Goal: Find specific page/section: Locate a particular part of the current website

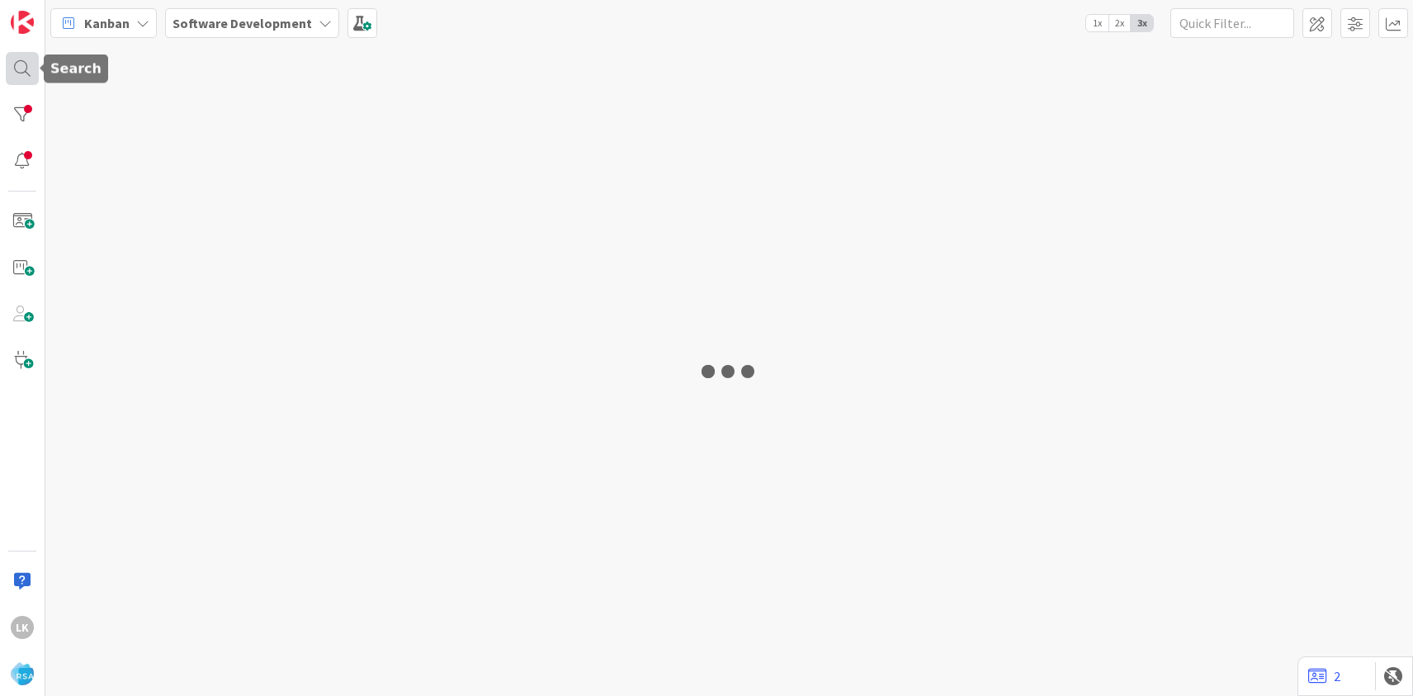
click at [31, 70] on div at bounding box center [22, 68] width 33 height 33
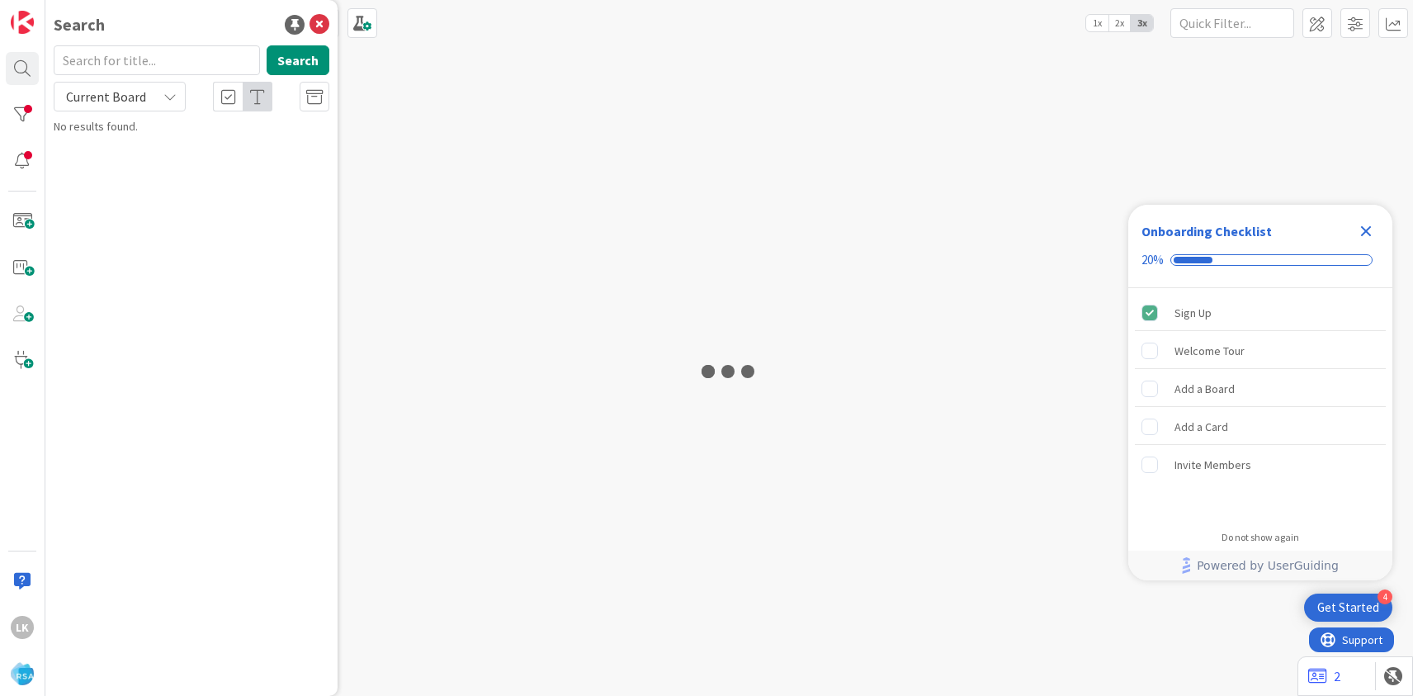
click at [108, 66] on input "text" at bounding box center [157, 60] width 206 height 30
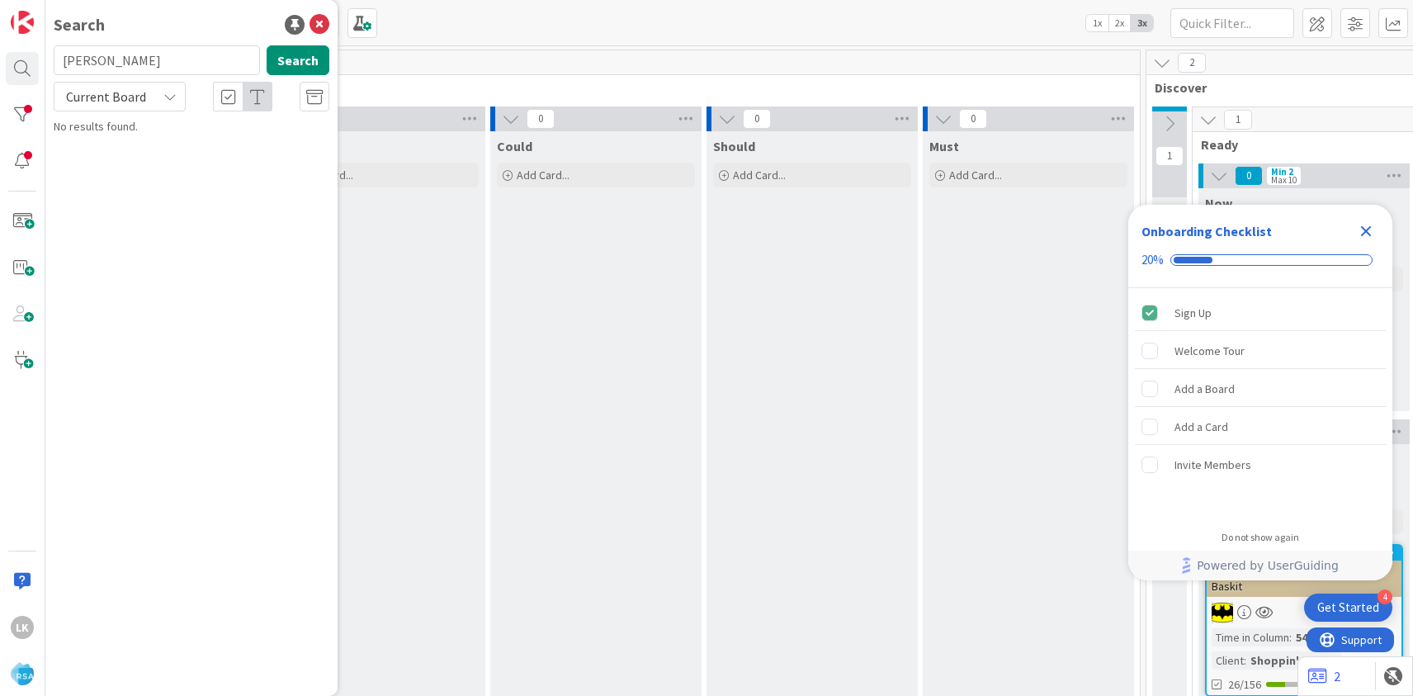
type input "[PERSON_NAME]"
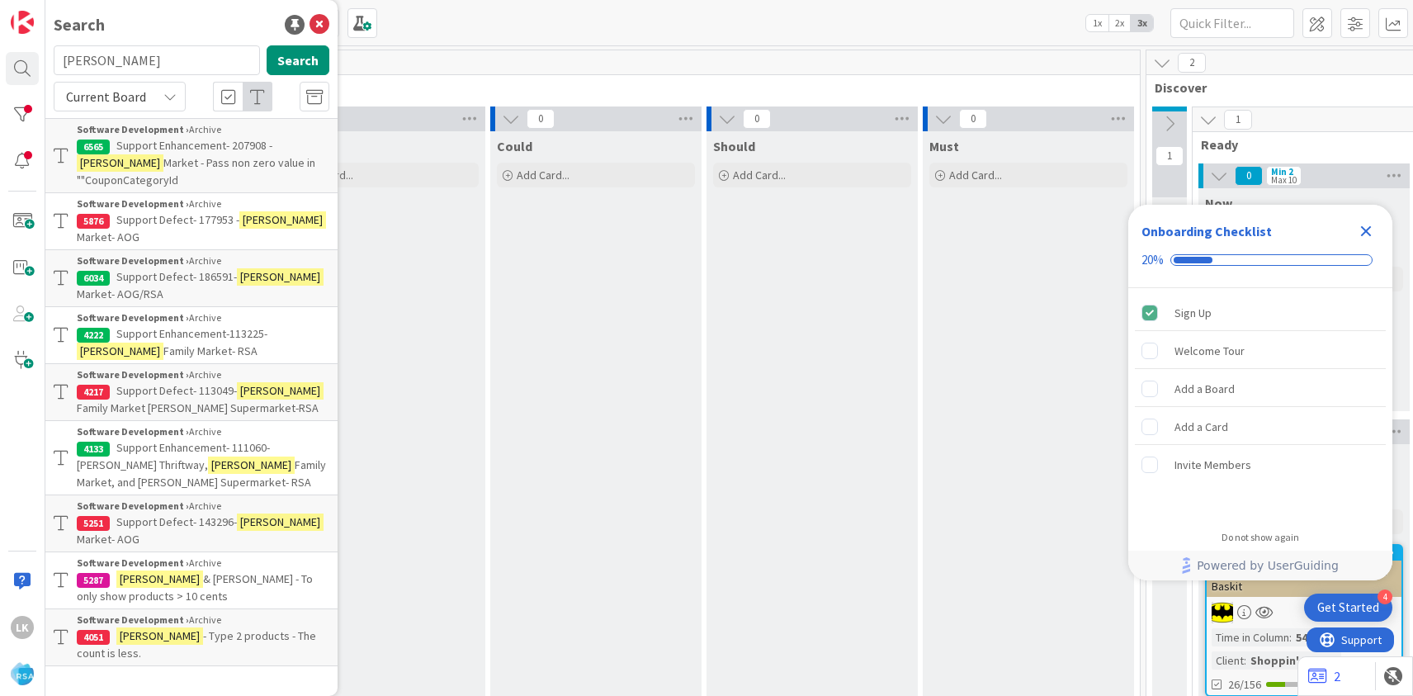
click at [162, 153] on p "Support Enhancement- 207908 - [PERSON_NAME] Market - Pass non zero value in ""C…" at bounding box center [203, 163] width 252 height 52
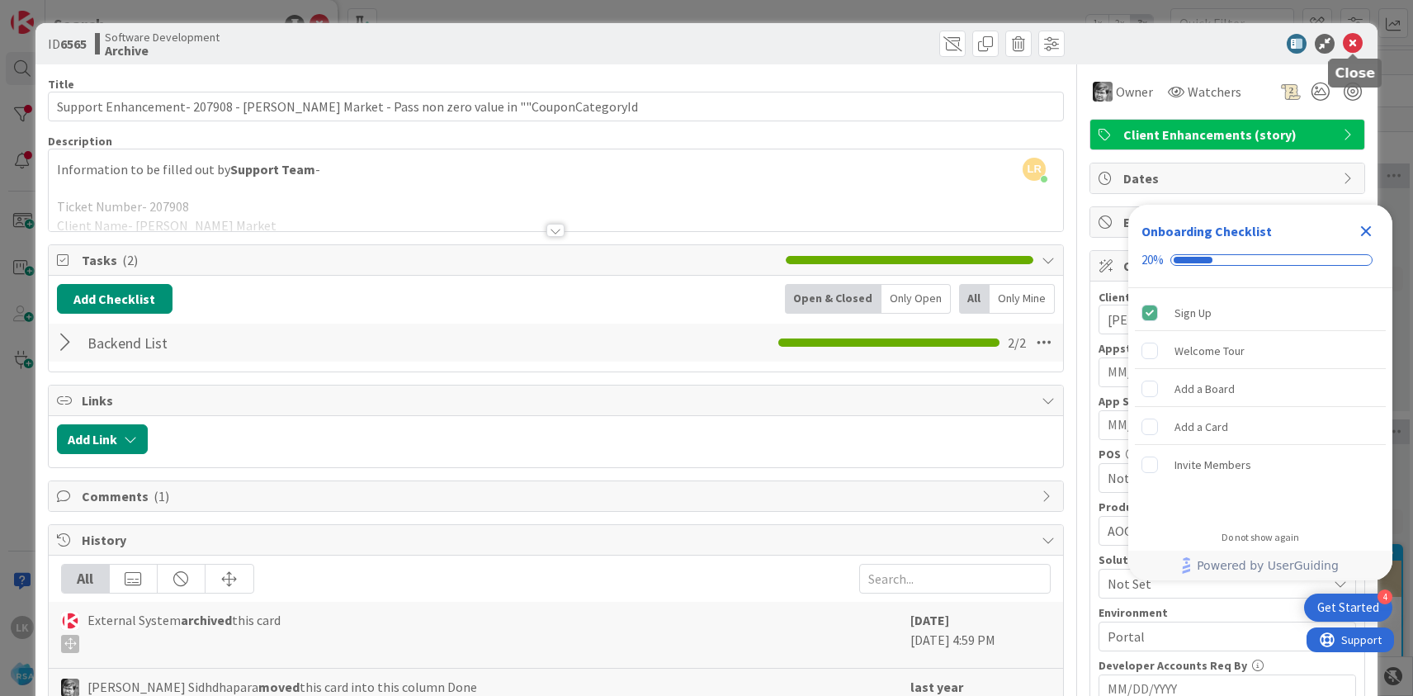
click at [1350, 38] on icon at bounding box center [1352, 44] width 20 height 20
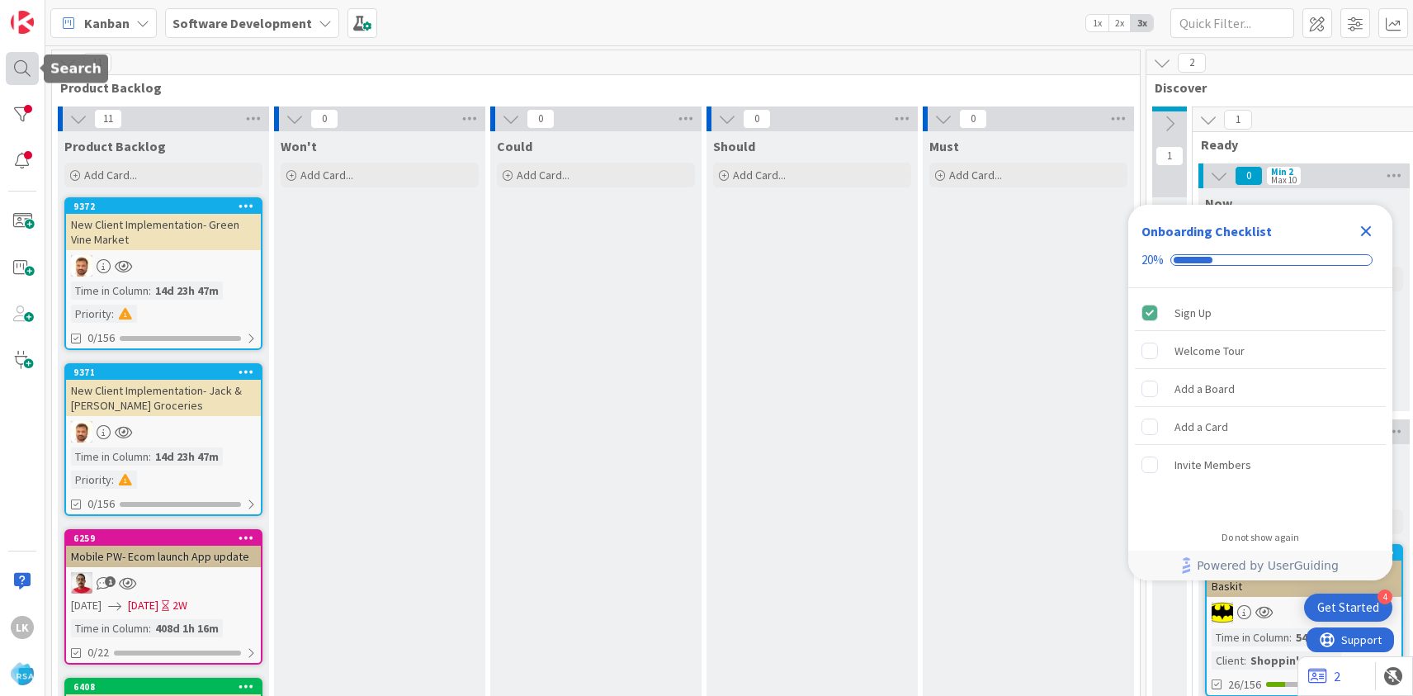
click at [26, 69] on div at bounding box center [22, 68] width 33 height 33
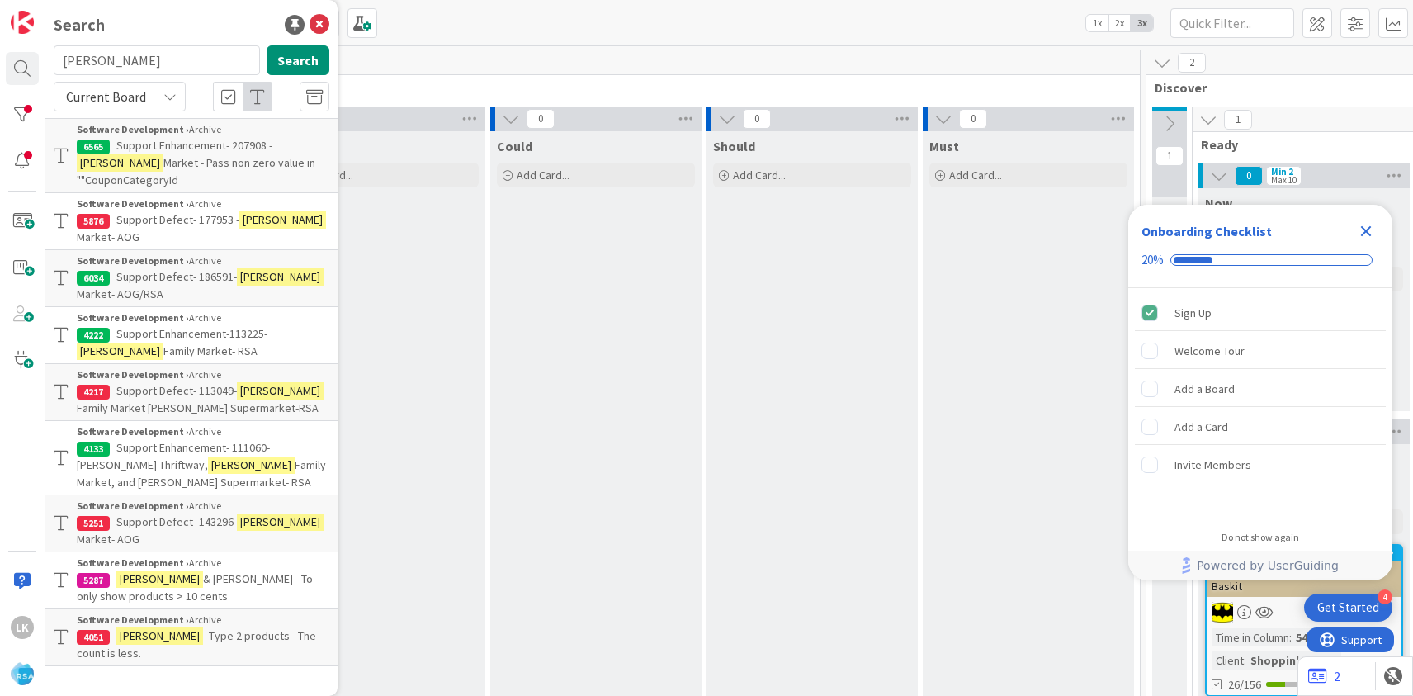
drag, startPoint x: 114, startPoint y: 65, endPoint x: 59, endPoint y: 60, distance: 54.7
click at [59, 60] on input "[PERSON_NAME]" at bounding box center [157, 60] width 206 height 30
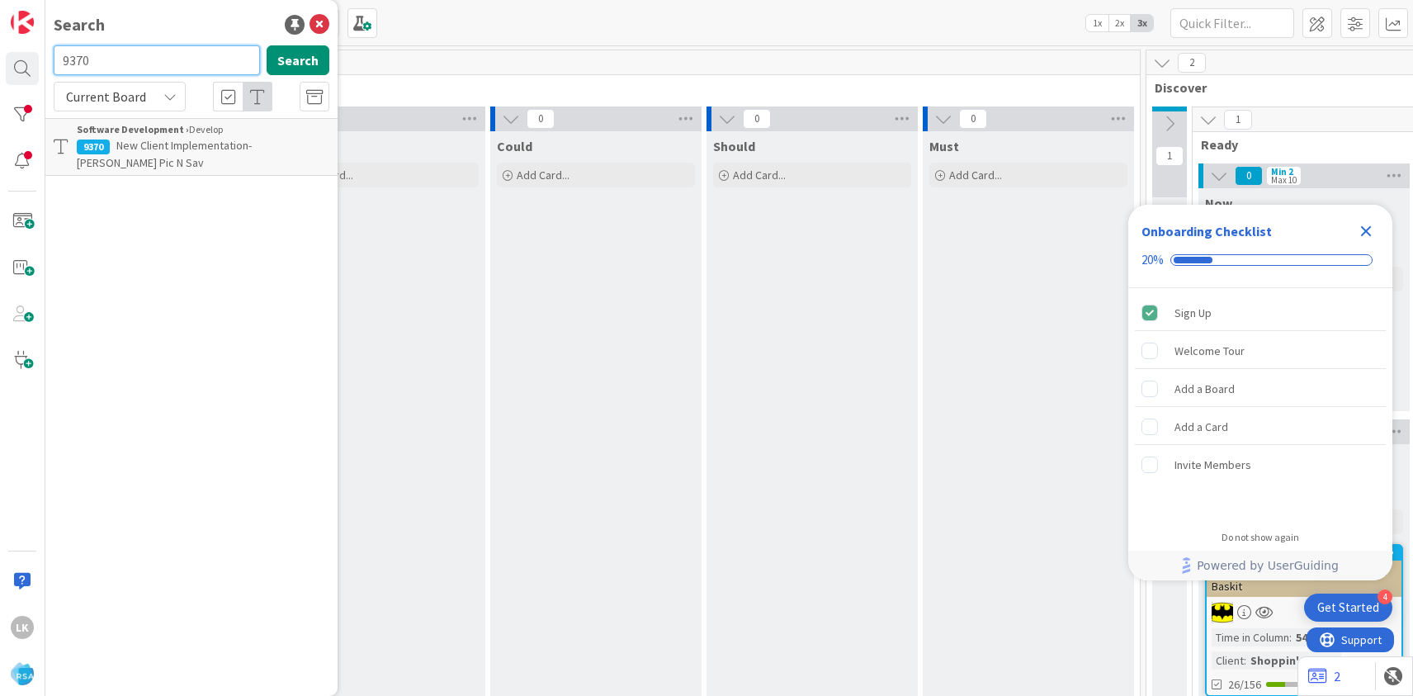
click at [99, 64] on input "9370" at bounding box center [157, 60] width 206 height 30
click at [93, 65] on input "9369" at bounding box center [157, 60] width 206 height 30
click at [73, 59] on input "9369" at bounding box center [157, 60] width 206 height 30
type input "9269"
drag, startPoint x: 97, startPoint y: 60, endPoint x: 55, endPoint y: 59, distance: 41.3
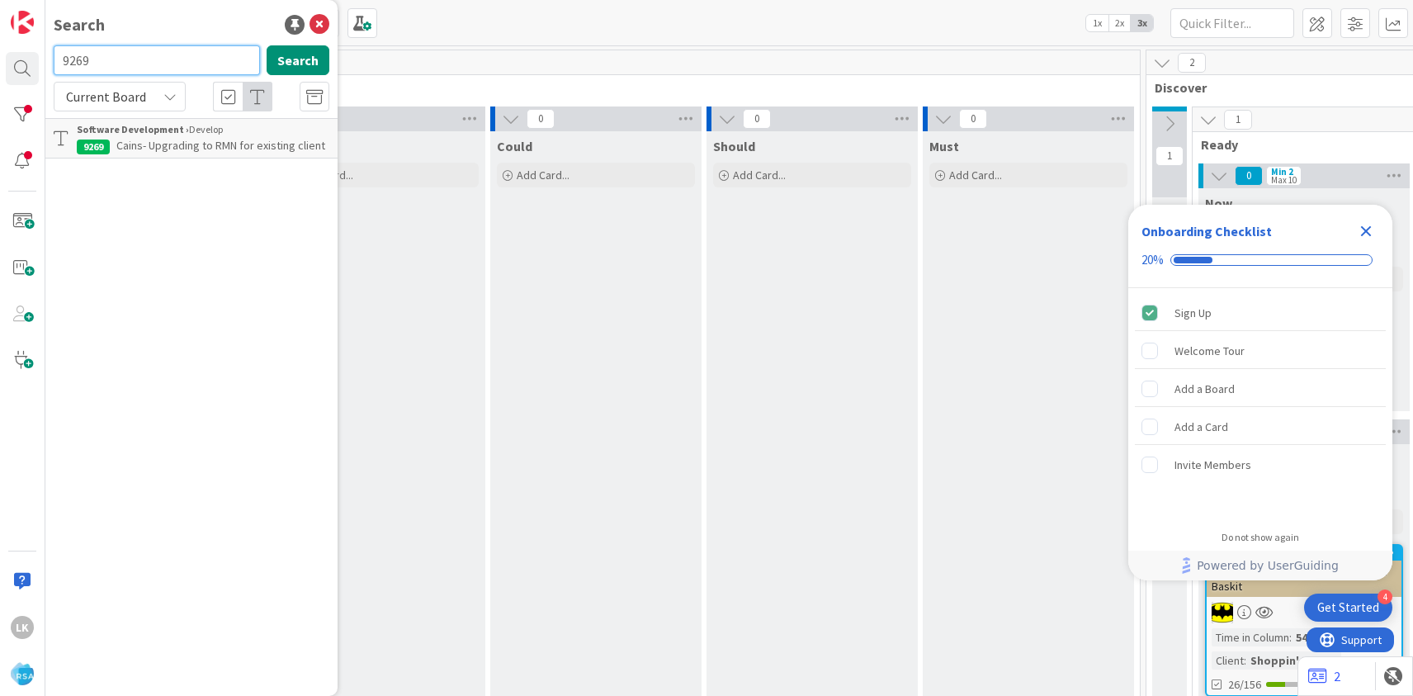
click at [55, 59] on input "9269" at bounding box center [157, 60] width 206 height 30
click at [186, 149] on span "Cains- Upgrading to RMN for existing client" at bounding box center [220, 145] width 209 height 15
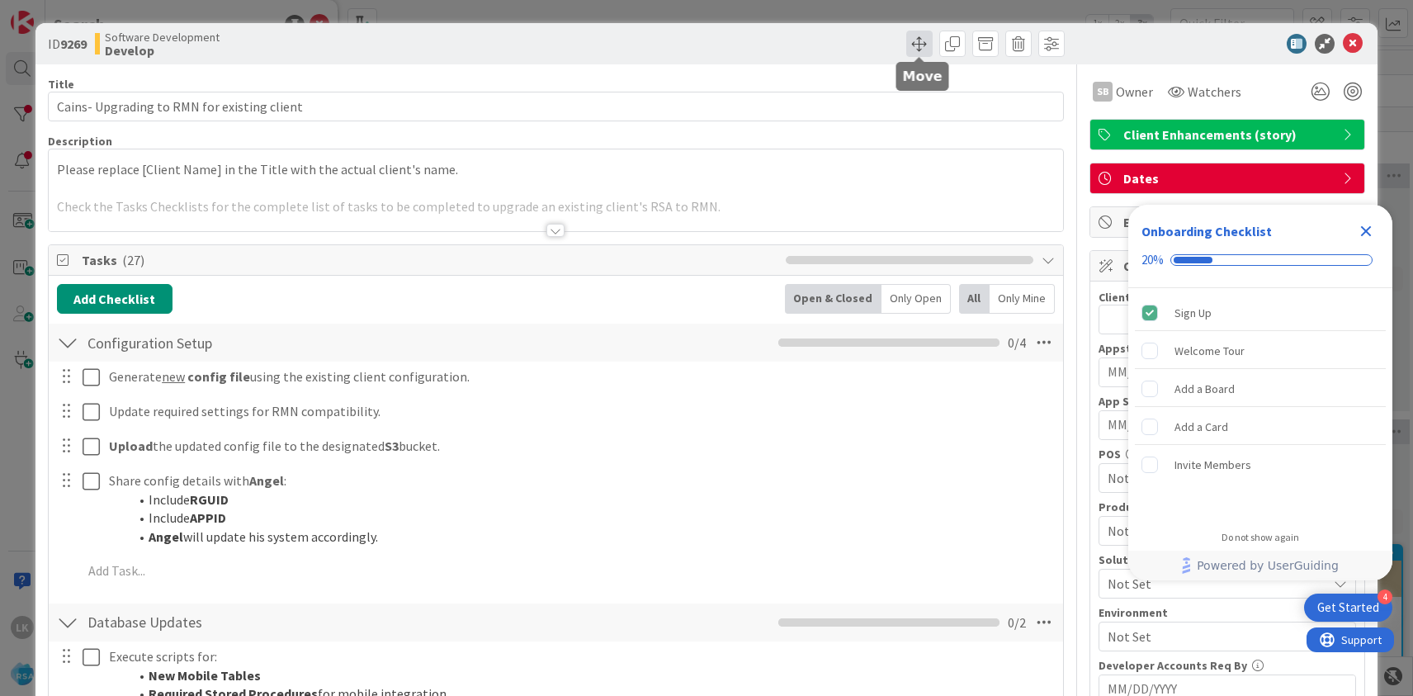
click at [919, 44] on span at bounding box center [919, 44] width 26 height 26
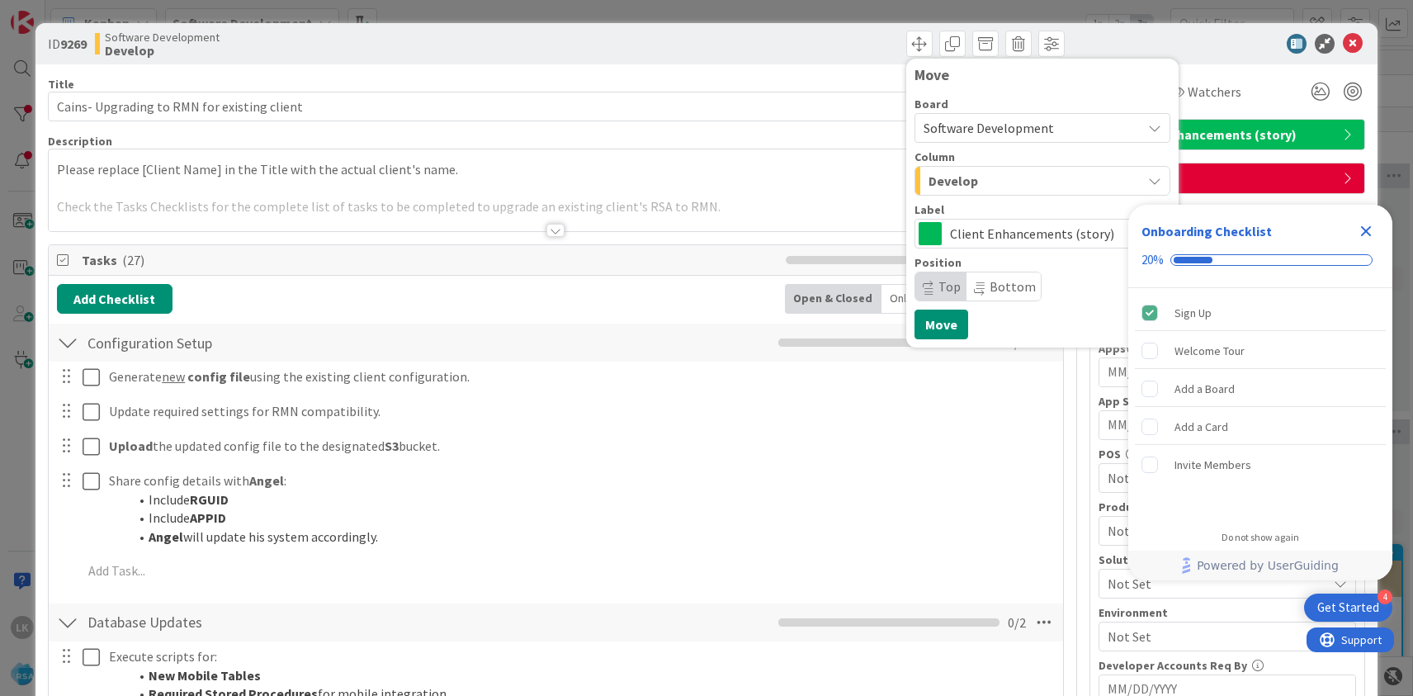
click at [691, 49] on div "Move Board Software Development Column Develop Label Client Enhancements (story…" at bounding box center [812, 44] width 504 height 26
